Goal: Transaction & Acquisition: Purchase product/service

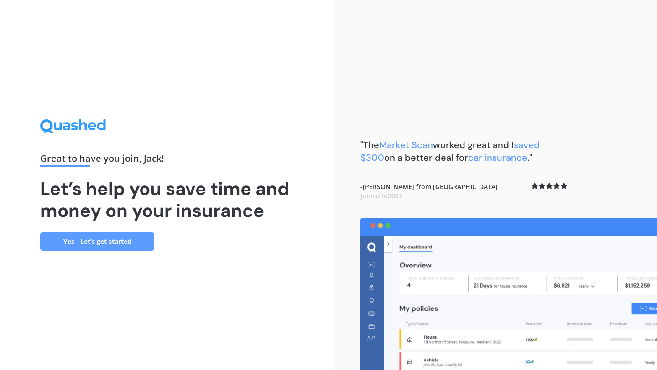
click at [101, 238] on link "Yes - Let’s get started" at bounding box center [97, 242] width 114 height 18
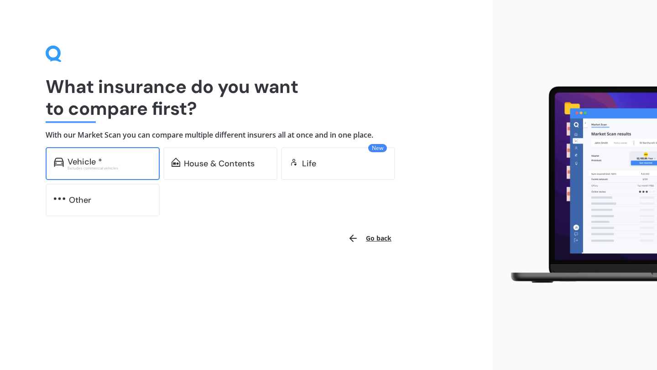
click at [123, 167] on div "Excludes commercial vehicles" at bounding box center [109, 168] width 84 height 4
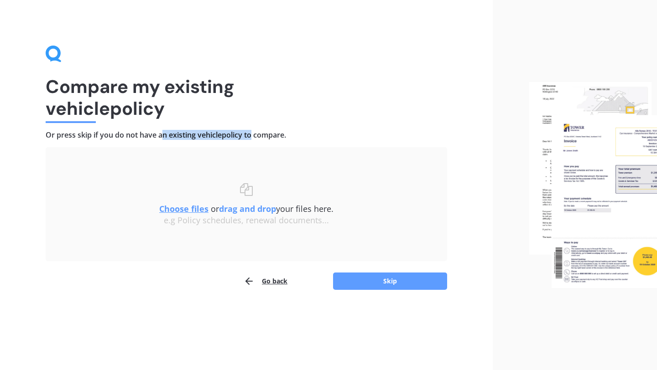
drag, startPoint x: 163, startPoint y: 132, endPoint x: 250, endPoint y: 129, distance: 87.1
click at [250, 130] on h4 "Or press skip if you do not have an existing vehicle policy to compare." at bounding box center [246, 135] width 401 height 10
click at [376, 288] on button "Skip" at bounding box center [390, 281] width 114 height 17
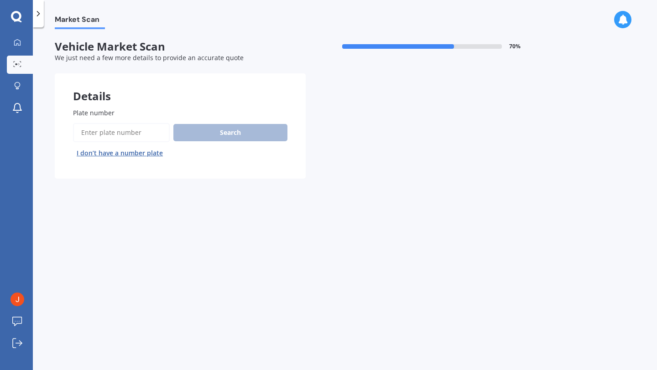
click at [132, 133] on input "Plate number" at bounding box center [121, 132] width 97 height 19
type input "brl466"
click at [235, 134] on button "Search" at bounding box center [230, 132] width 114 height 17
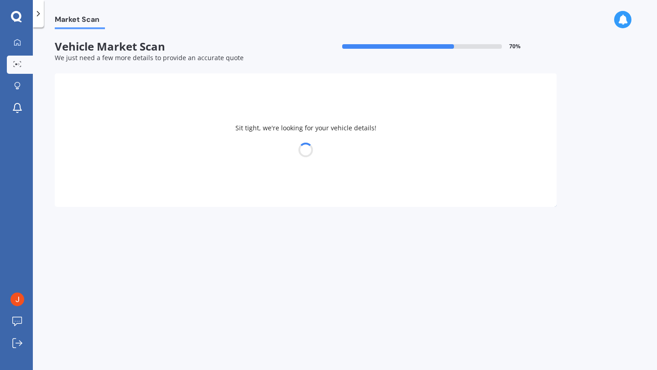
select select "MITSUBISHI"
select select "COLT"
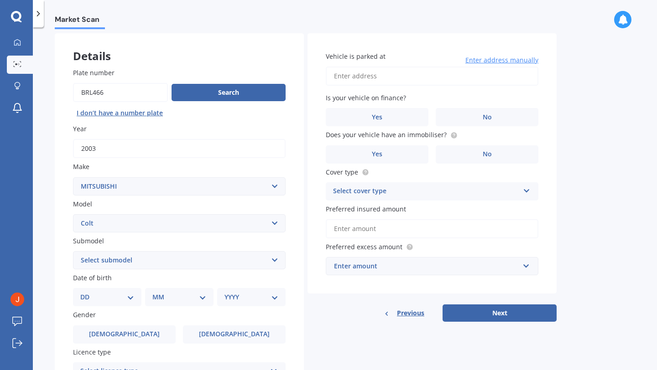
scroll to position [68, 0]
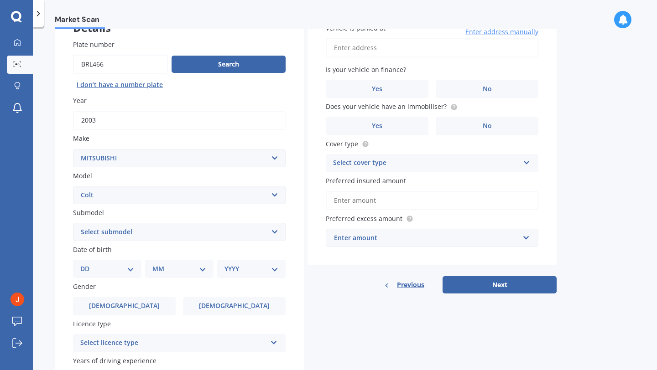
click at [113, 278] on div "DD 01 02 03 04 05 06 07 08 09 10 11 12 13 14 15 16 17 18 19 20 21 22 23 24 25 2…" at bounding box center [107, 269] width 68 height 18
click at [126, 270] on select "DD 01 02 03 04 05 06 07 08 09 10 11 12 13 14 15 16 17 18 19 20 21 22 23 24 25 2…" at bounding box center [107, 269] width 54 height 10
select select "08"
click at [207, 269] on div "MM 01 02 03 04 05 06 07 08 09 10 11 12" at bounding box center [181, 269] width 65 height 18
click at [202, 270] on select "MM 01 02 03 04 05 06 07 08 09 10 11 12" at bounding box center [181, 269] width 50 height 10
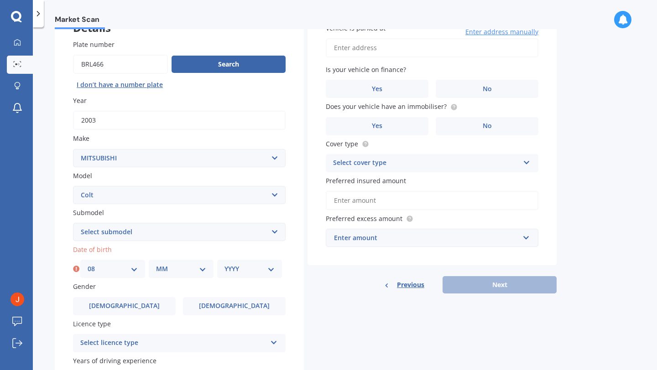
select select "11"
click at [274, 270] on select "YYYY 2025 2024 2023 2022 2021 2020 2019 2018 2017 2016 2015 2014 2013 2012 2011…" at bounding box center [249, 269] width 50 height 10
select select "1994"
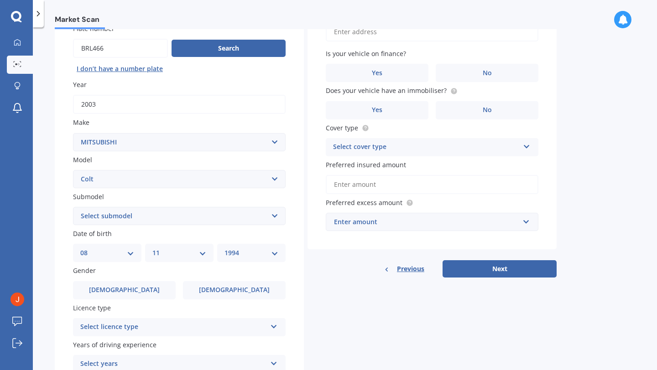
scroll to position [85, 0]
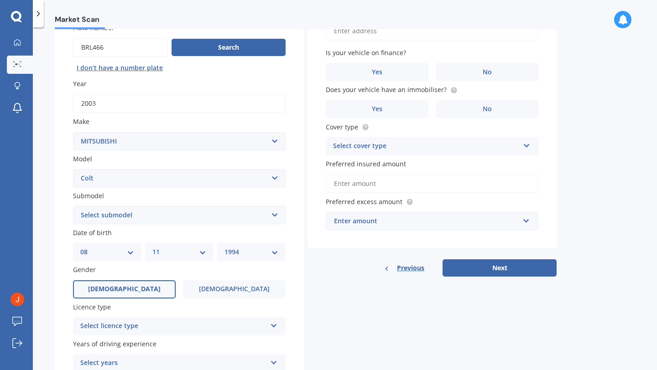
click at [134, 294] on label "[DEMOGRAPHIC_DATA]" at bounding box center [124, 289] width 103 height 18
click at [0, 0] on input "[DEMOGRAPHIC_DATA]" at bounding box center [0, 0] width 0 height 0
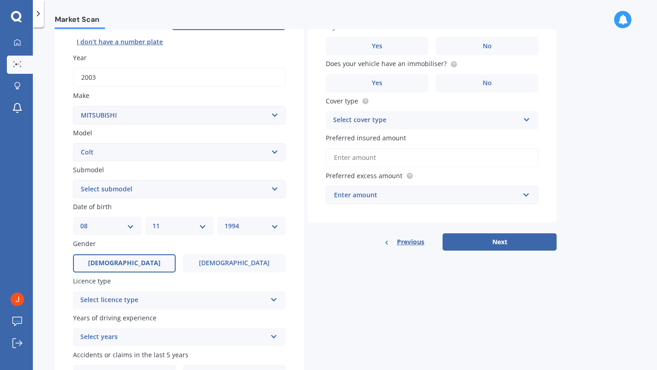
scroll to position [112, 0]
click at [143, 298] on div "Select licence type" at bounding box center [173, 299] width 186 height 11
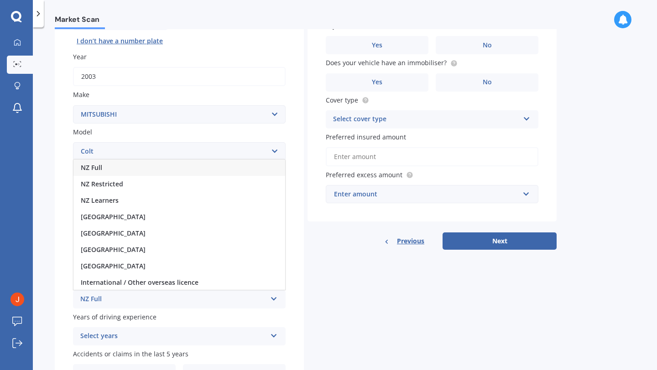
click at [150, 173] on div "NZ Full" at bounding box center [179, 168] width 212 height 16
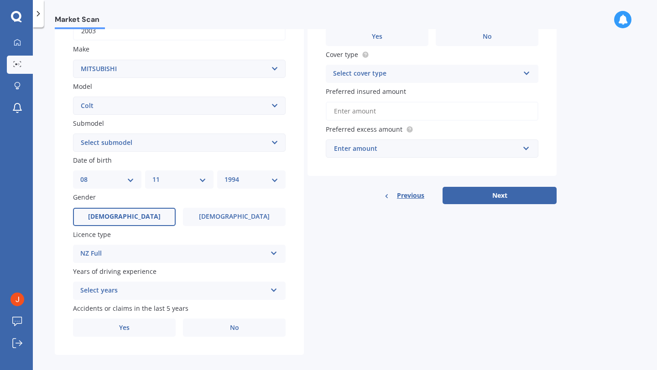
scroll to position [169, 0]
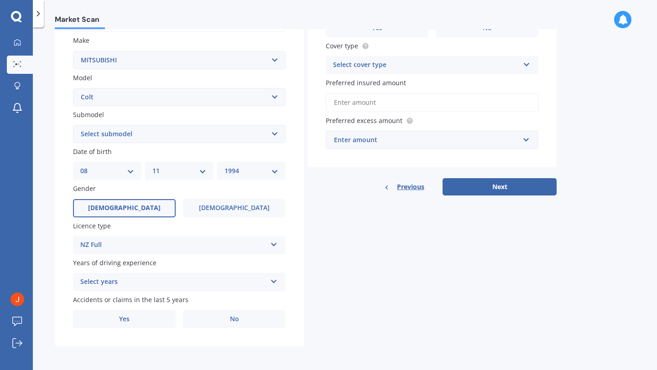
click at [165, 285] on div "Select years" at bounding box center [173, 282] width 186 height 11
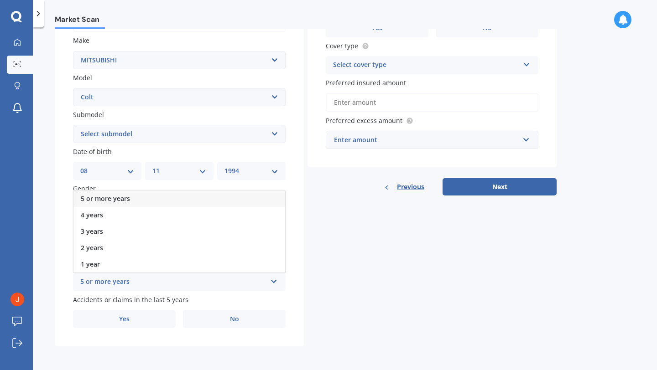
click at [160, 198] on div "5 or more years" at bounding box center [179, 199] width 212 height 16
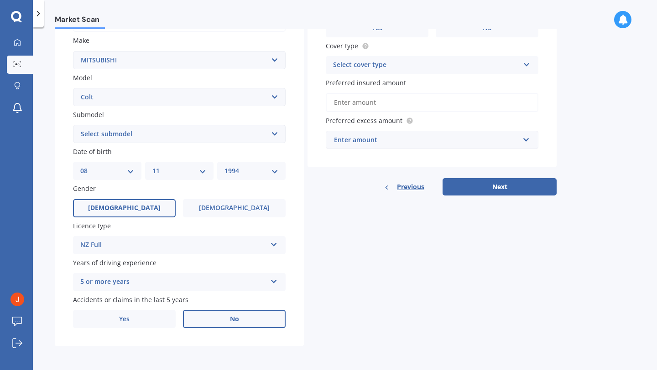
click at [201, 315] on label "No" at bounding box center [234, 319] width 103 height 18
click at [0, 0] on input "No" at bounding box center [0, 0] width 0 height 0
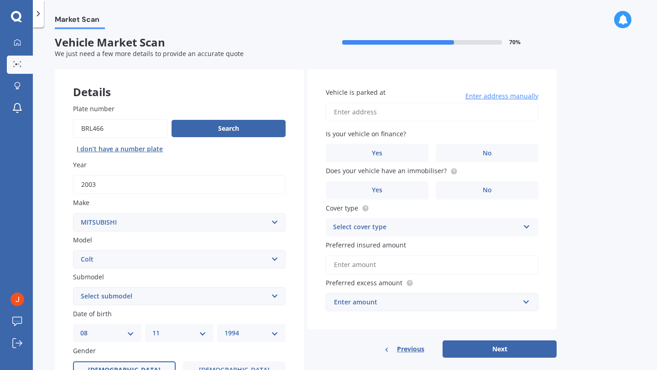
scroll to position [0, 0]
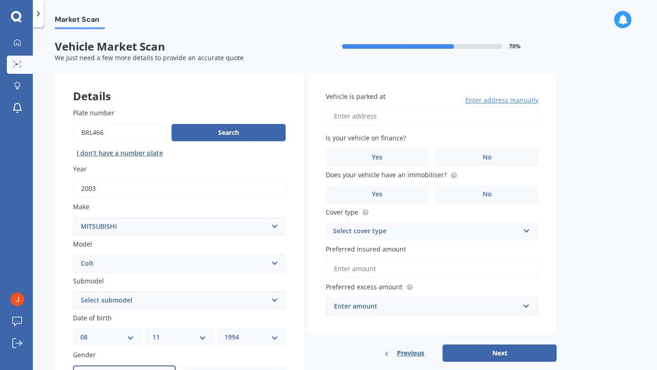
click at [414, 116] on input "Vehicle is parked at" at bounding box center [432, 116] width 212 height 19
type input "[STREET_ADDRESS]"
click at [454, 153] on label "No" at bounding box center [486, 157] width 103 height 18
click at [0, 0] on input "No" at bounding box center [0, 0] width 0 height 0
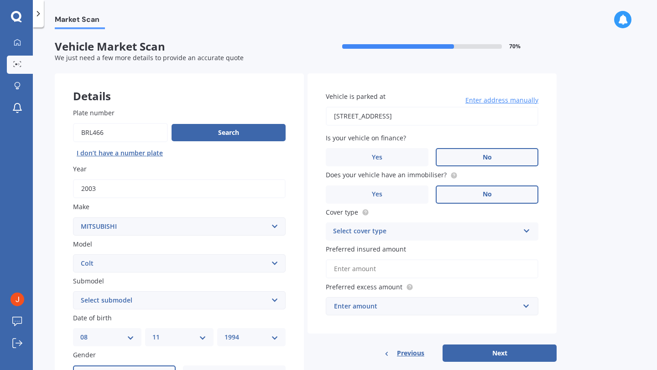
click at [466, 197] on label "No" at bounding box center [486, 195] width 103 height 18
click at [0, 0] on input "No" at bounding box center [0, 0] width 0 height 0
click at [434, 234] on div "Select cover type" at bounding box center [426, 231] width 186 height 11
click at [414, 251] on div "Comprehensive" at bounding box center [432, 249] width 212 height 16
click at [393, 268] on input "Preferred insured amount" at bounding box center [432, 268] width 212 height 19
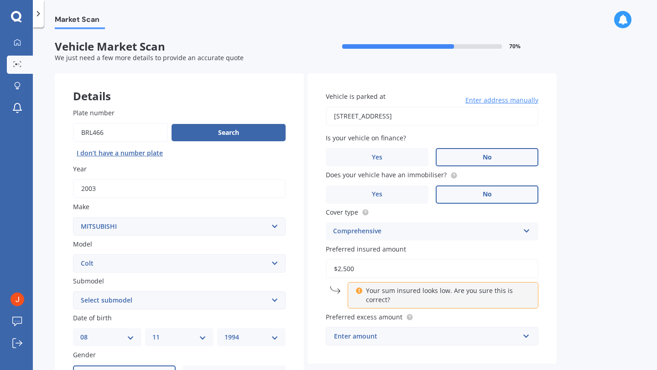
type input "$2,500"
click at [442, 320] on label "Preferred excess amount" at bounding box center [430, 317] width 209 height 10
click at [401, 335] on div "Enter amount" at bounding box center [426, 336] width 185 height 10
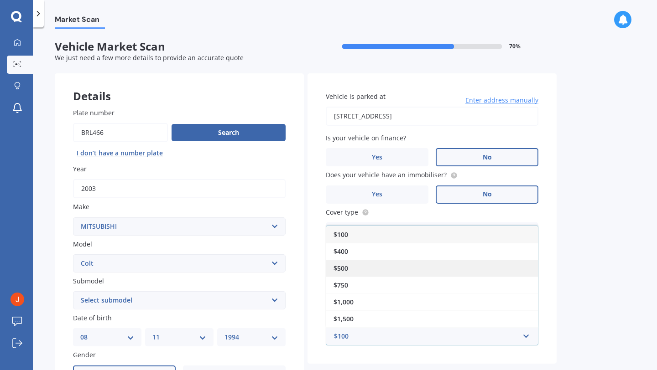
click at [393, 264] on div "$500" at bounding box center [432, 268] width 212 height 17
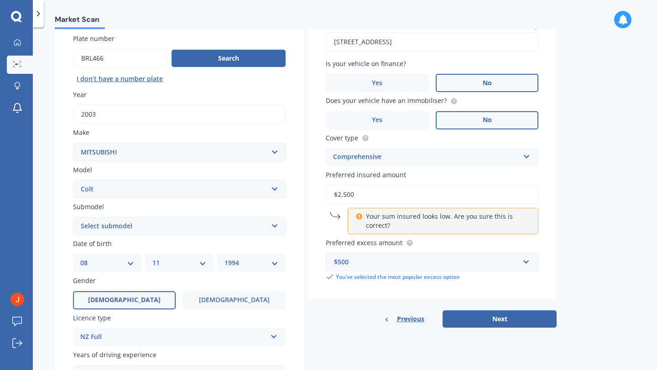
scroll to position [78, 0]
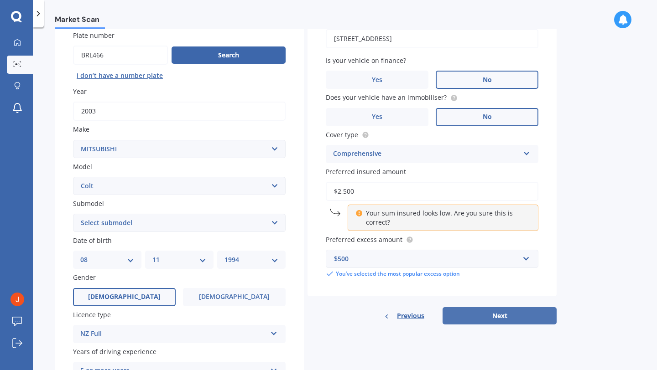
click at [456, 310] on button "Next" at bounding box center [499, 315] width 114 height 17
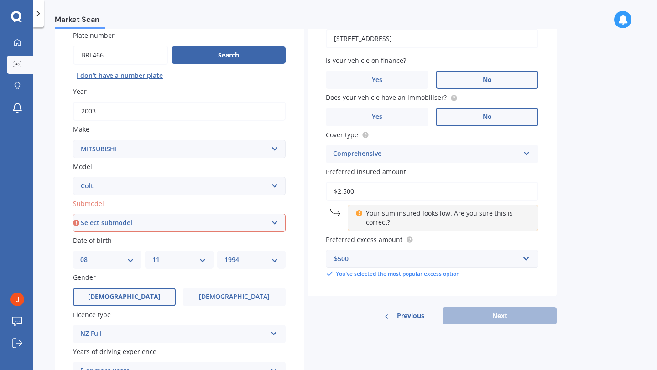
click at [265, 225] on select "Select submodel (All diesel) (All petrol) Hatchback Plus" at bounding box center [179, 223] width 212 height 18
select select "HATCHBACK"
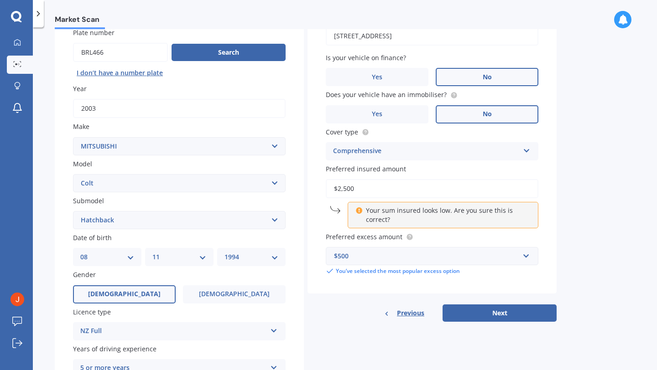
scroll to position [86, 0]
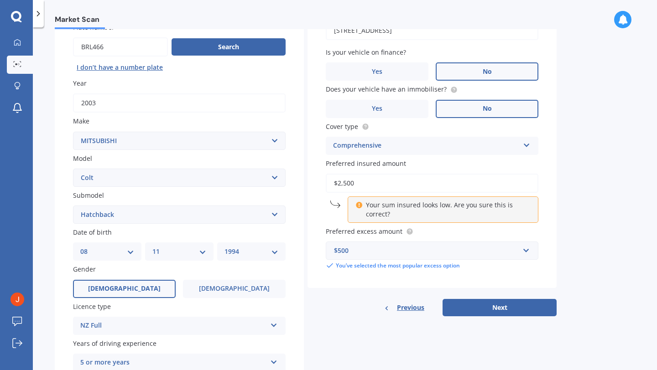
click at [392, 191] on input "$2,500" at bounding box center [432, 183] width 212 height 19
type input "$2"
type input "$3"
type input "$4"
type input "$2,500"
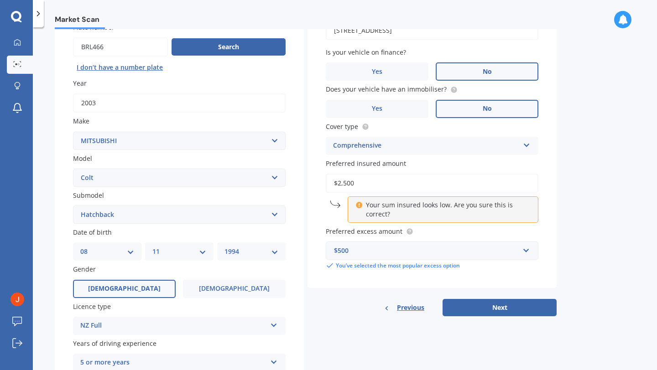
click at [501, 319] on div "Details Plate number Search I don’t have a number plate Year [DATE] Make Select…" at bounding box center [306, 208] width 502 height 440
click at [501, 318] on div "Details Plate number Search I don’t have a number plate Year [DATE] Make Select…" at bounding box center [306, 208] width 502 height 440
click at [499, 311] on button "Next" at bounding box center [499, 307] width 114 height 17
select select "08"
select select "11"
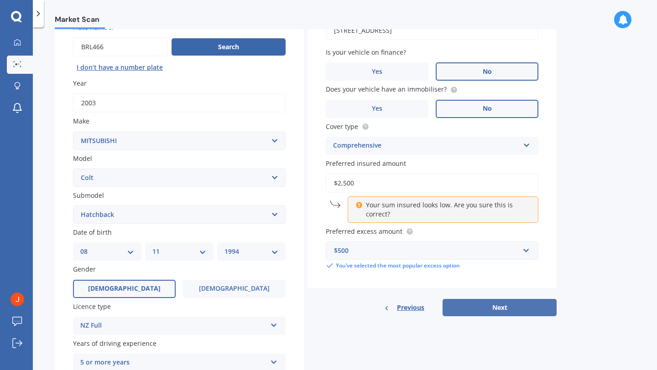
select select "1994"
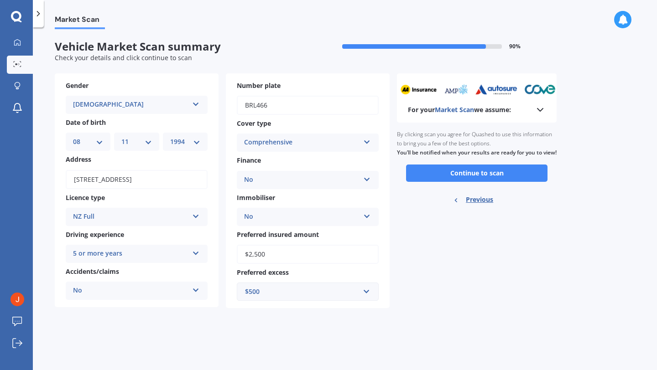
scroll to position [0, 0]
click at [461, 182] on button "Continue to scan" at bounding box center [476, 173] width 141 height 17
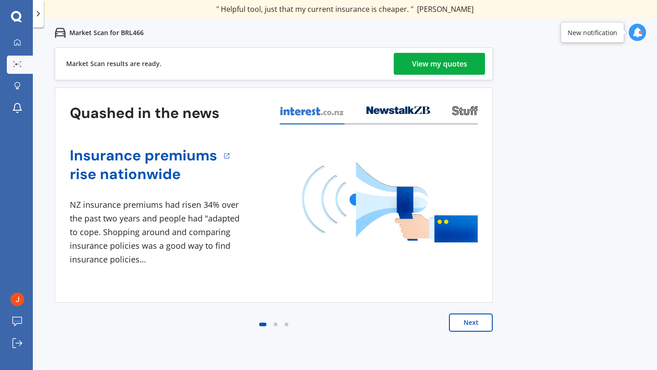
click at [443, 67] on div "View my quotes" at bounding box center [439, 64] width 55 height 22
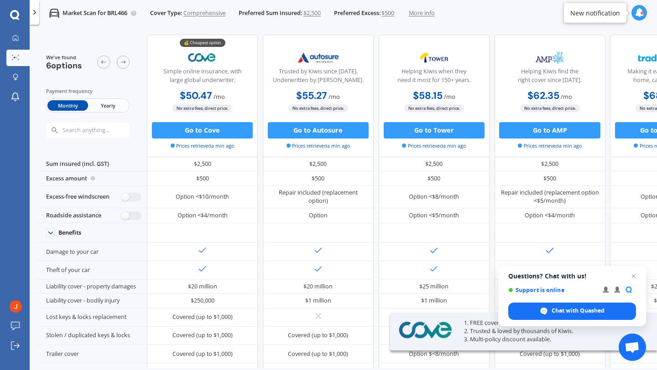
click at [106, 108] on span "Yearly" at bounding box center [108, 105] width 40 height 10
